Goal: Book appointment/travel/reservation

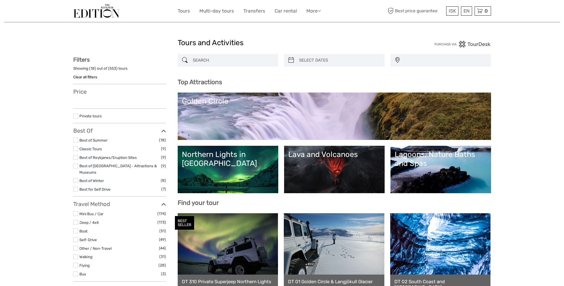
select select
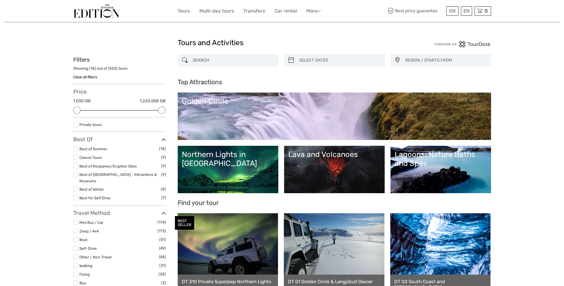
click at [243, 111] on link "Golden Circle" at bounding box center [334, 116] width 305 height 39
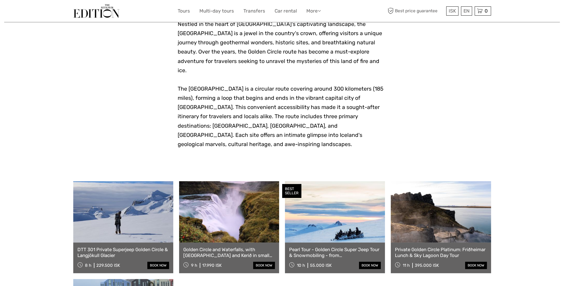
click at [156, 209] on link at bounding box center [123, 211] width 100 height 61
